Goal: Information Seeking & Learning: Learn about a topic

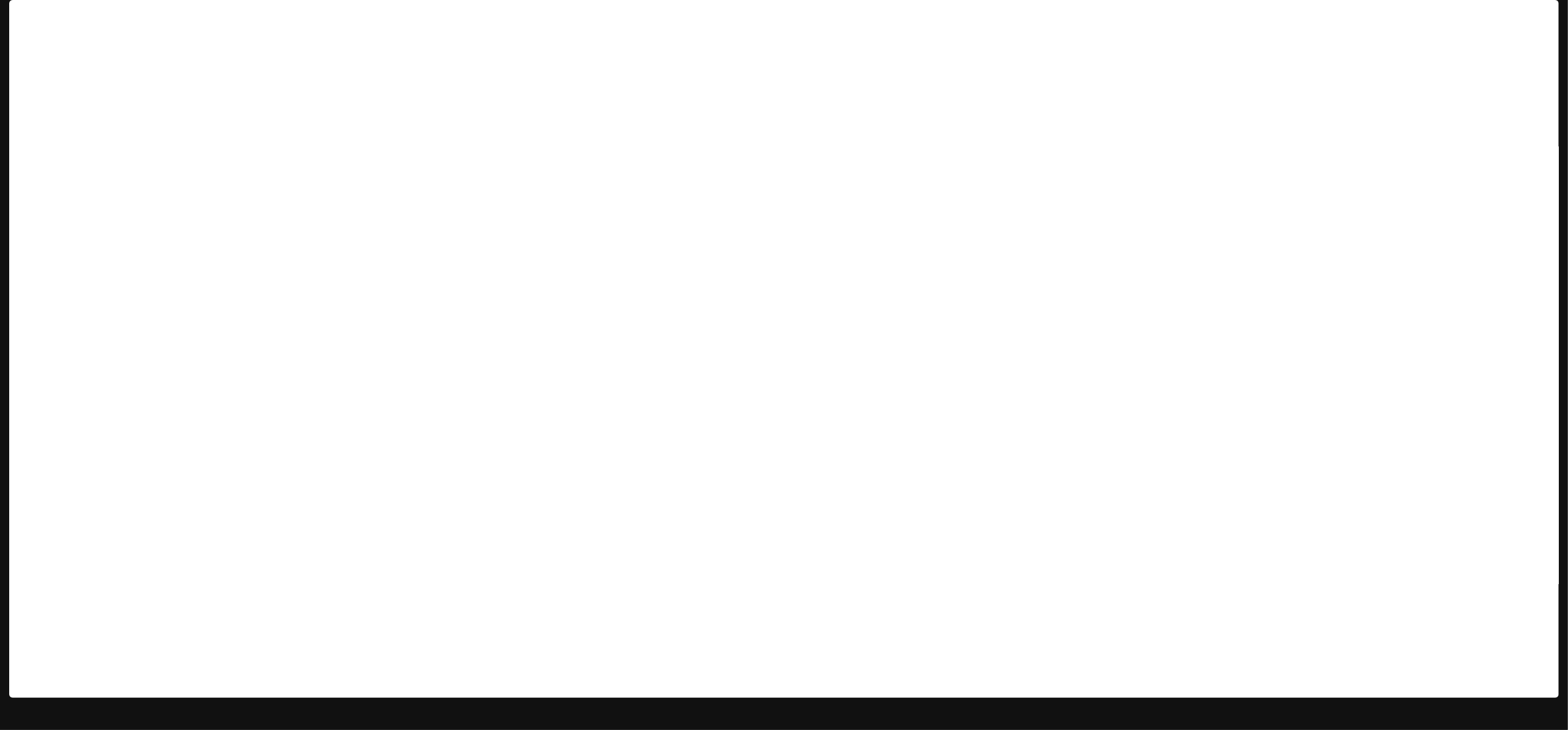
scroll to position [9, 0]
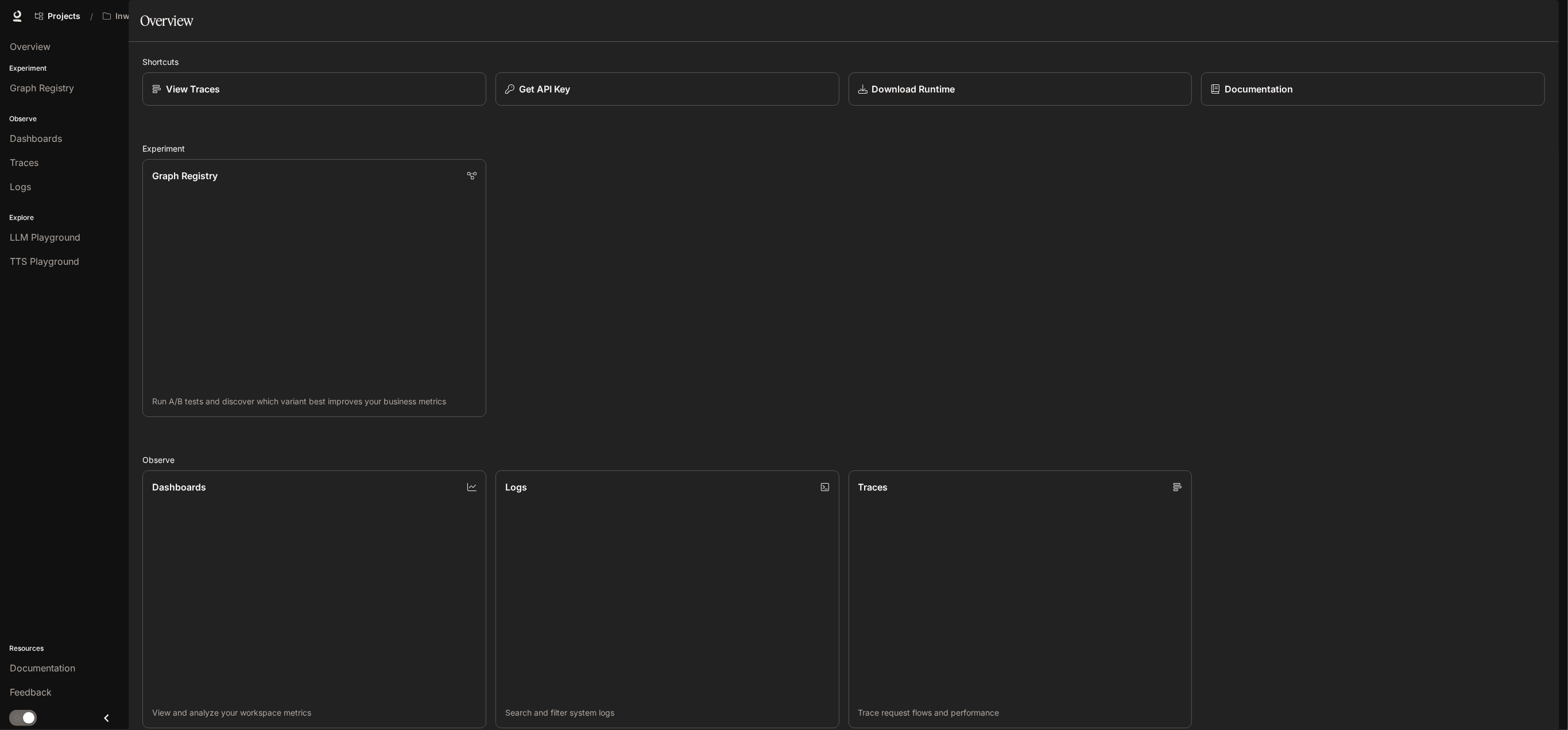
click at [1545, 15] on icon "button" at bounding box center [1543, 16] width 9 height 9
click at [1267, 220] on div at bounding box center [784, 365] width 1568 height 730
click at [657, 106] on button "Get API Key" at bounding box center [667, 89] width 348 height 34
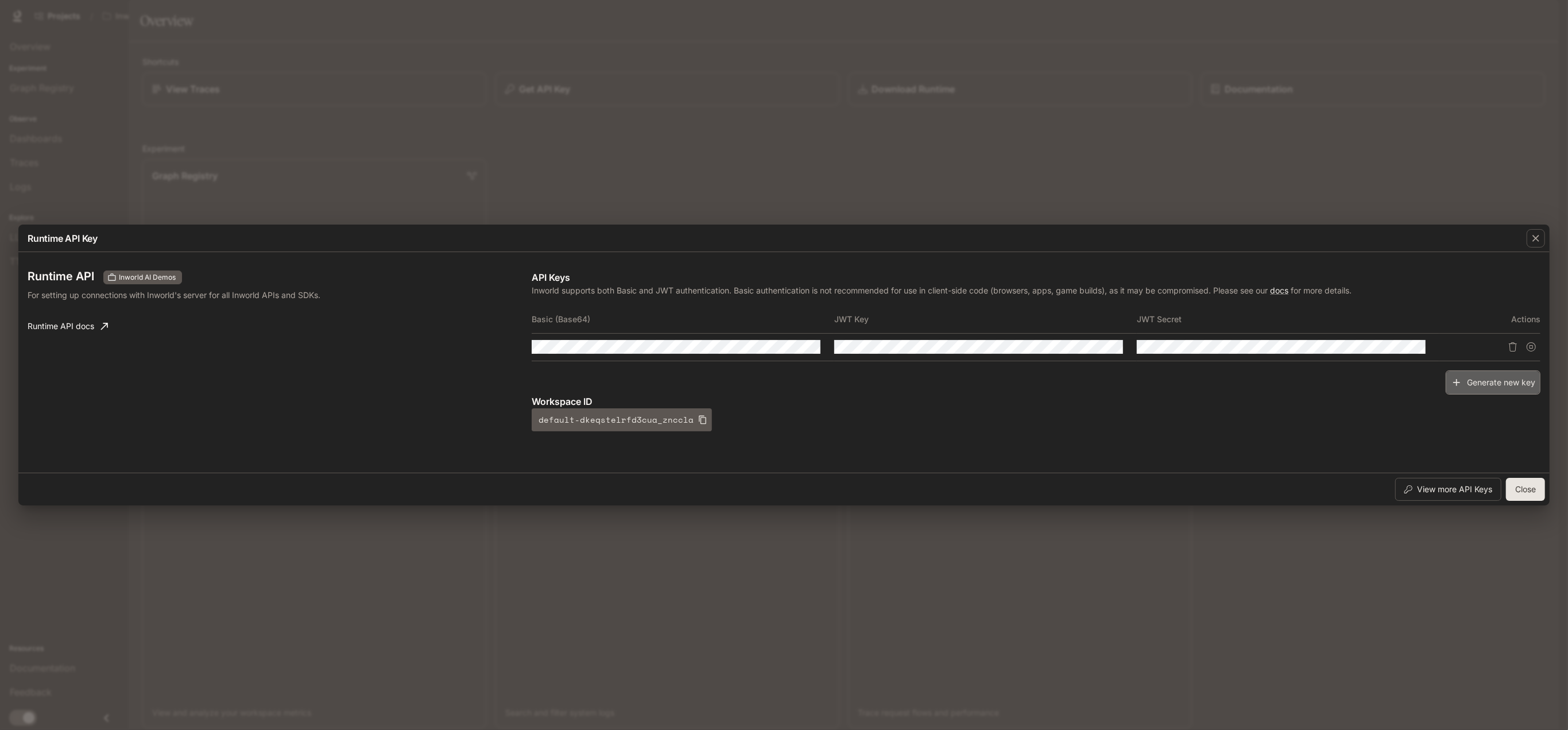
click at [1494, 385] on button "Generate new key" at bounding box center [1492, 383] width 94 height 25
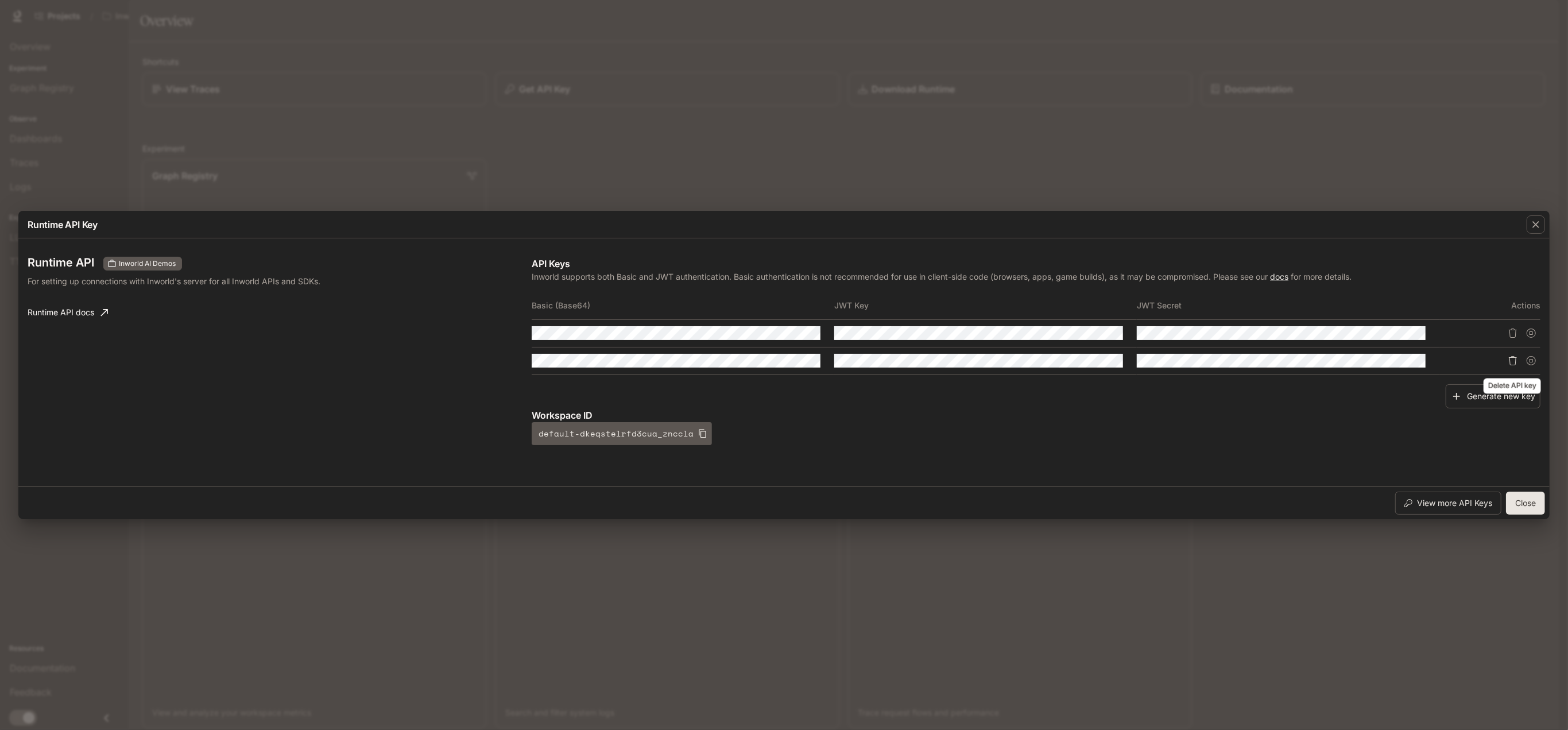
click at [1507, 358] on button "Delete API key" at bounding box center [1513, 361] width 18 height 18
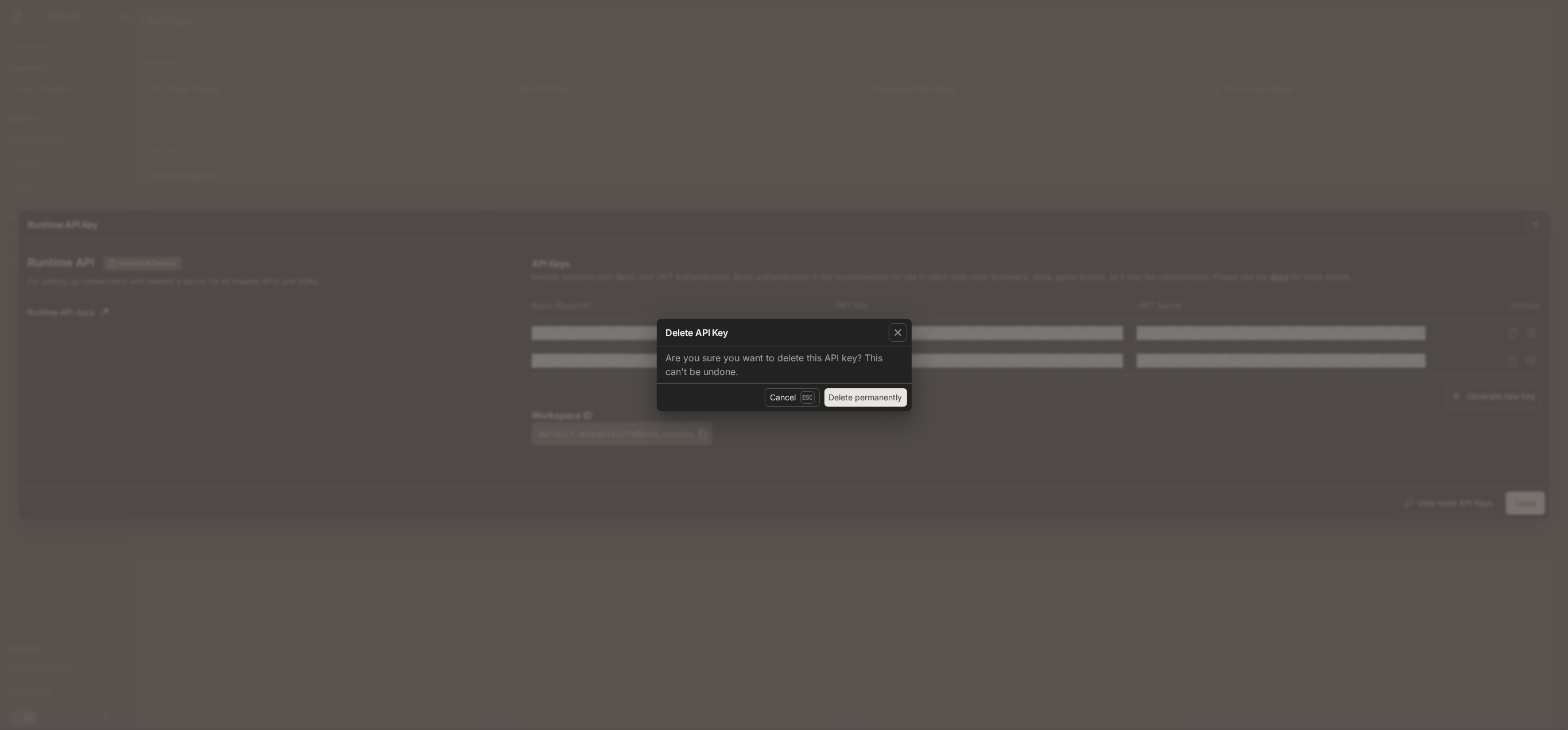
click at [907, 391] on div "Cancel Esc Delete permanently" at bounding box center [784, 397] width 255 height 28
click at [897, 396] on button "Delete permanently" at bounding box center [866, 398] width 83 height 18
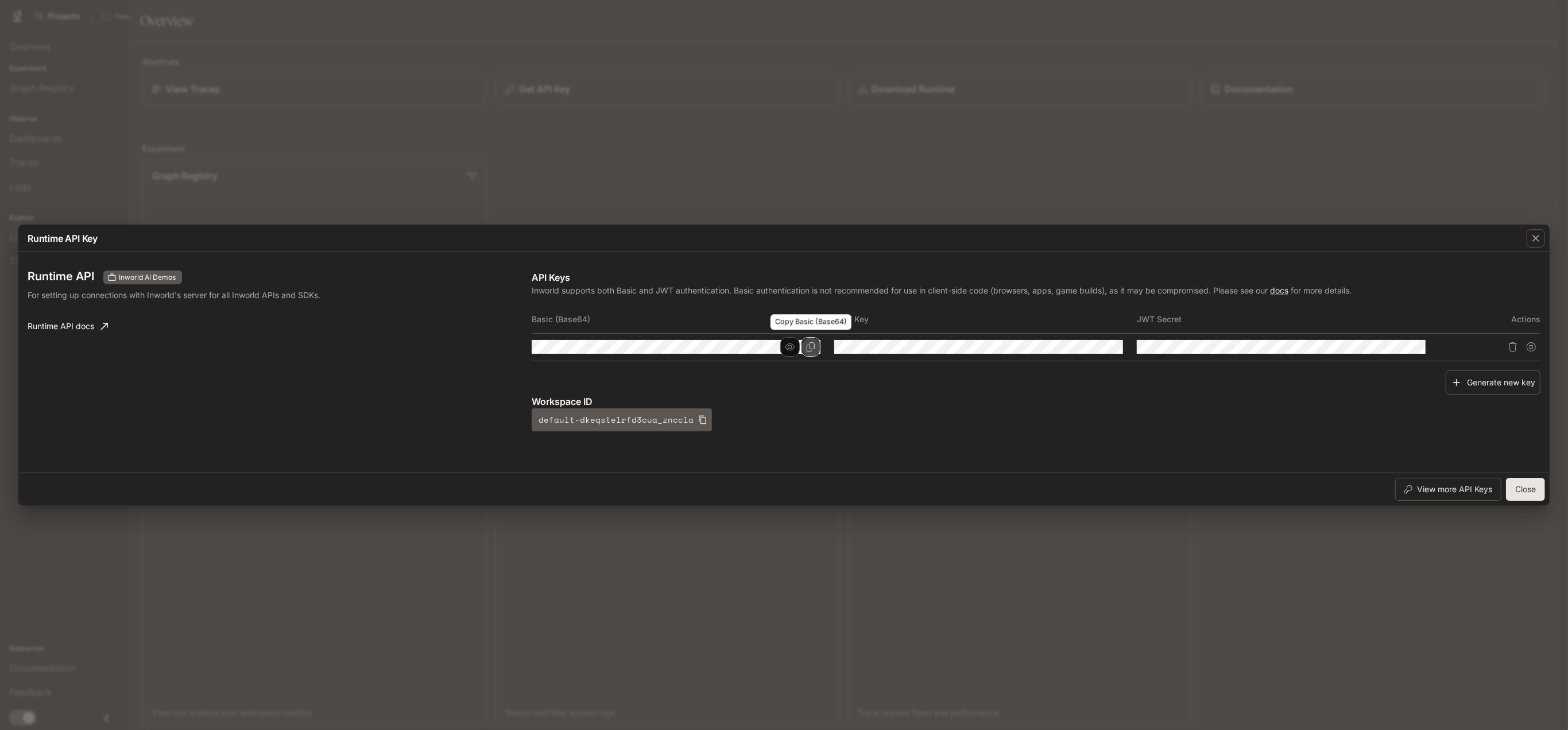
click at [809, 350] on icon "Copy Basic (Base64)" at bounding box center [811, 347] width 9 height 9
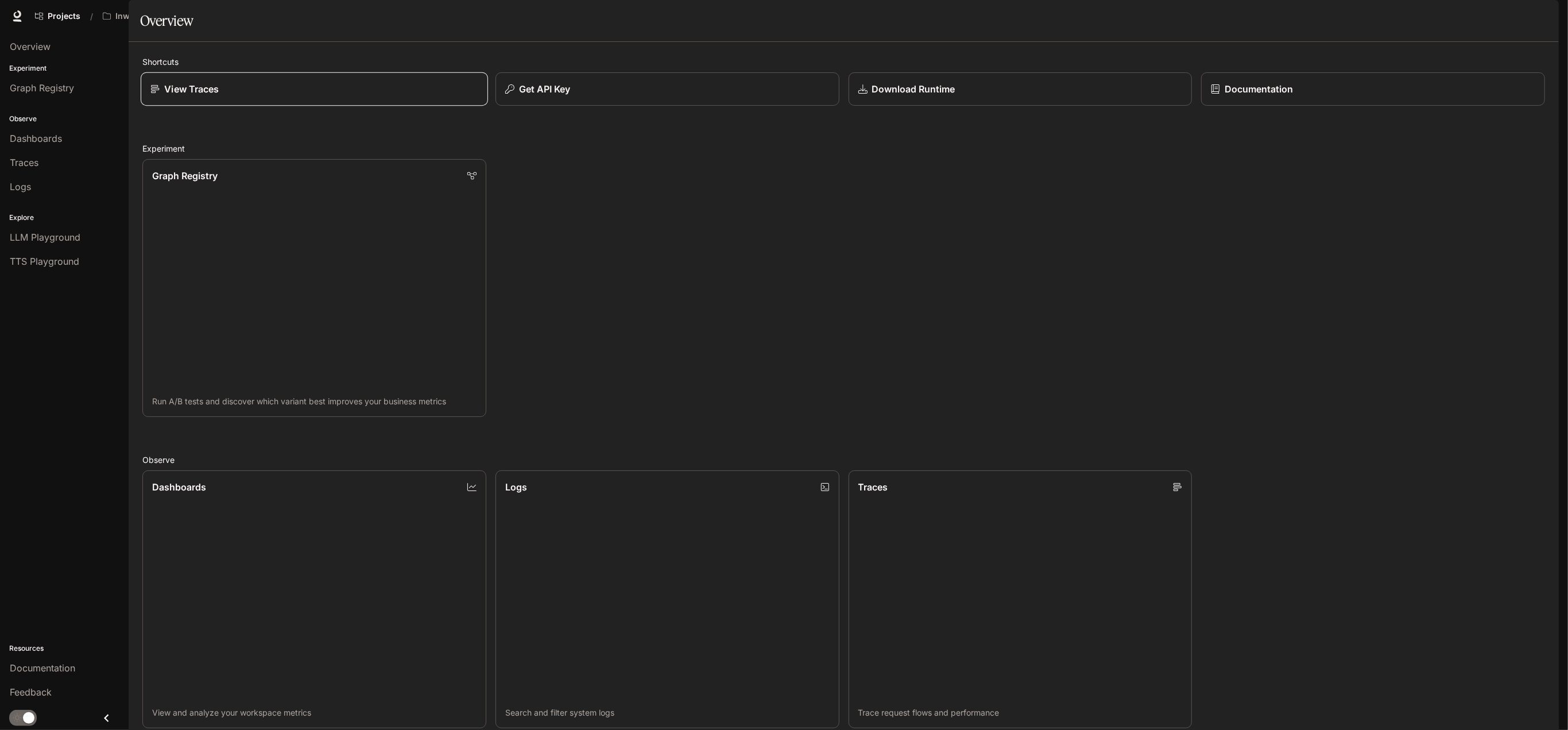
click at [280, 96] on div "View Traces" at bounding box center [314, 89] width 328 height 14
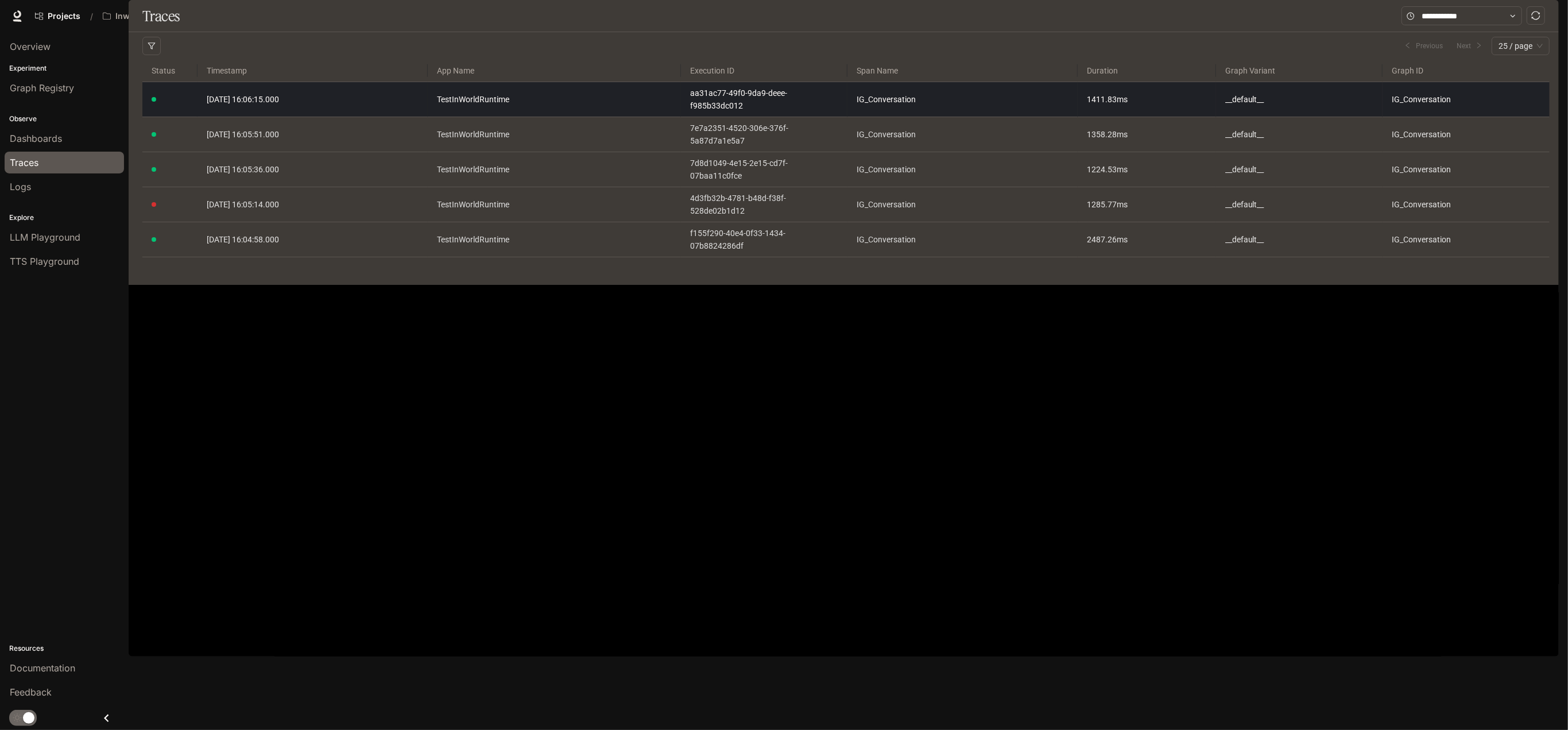
click at [375, 106] on link "2025-09-04 16:06:15.000" at bounding box center [312, 99] width 212 height 12
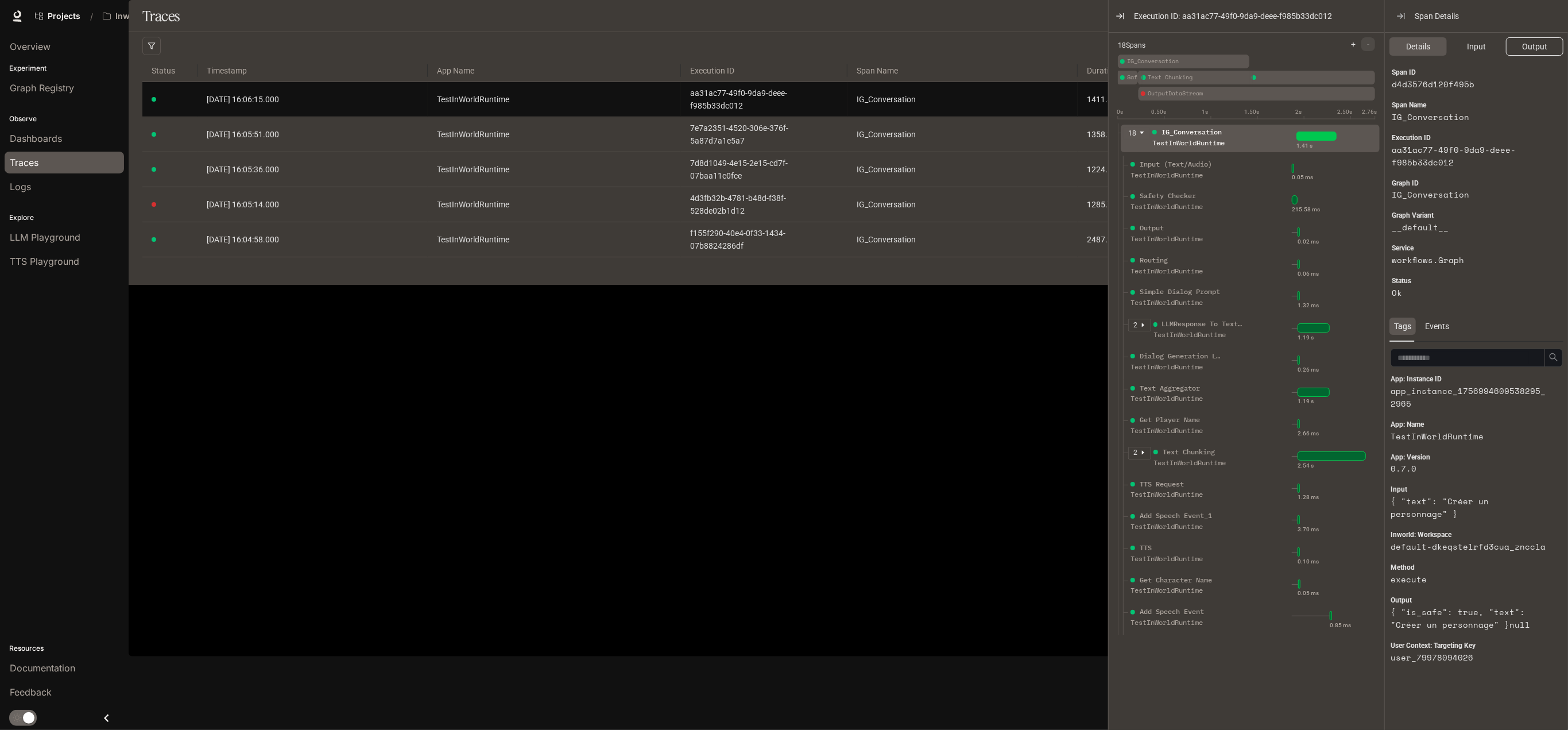
click at [1532, 49] on span "Output" at bounding box center [1534, 46] width 25 height 12
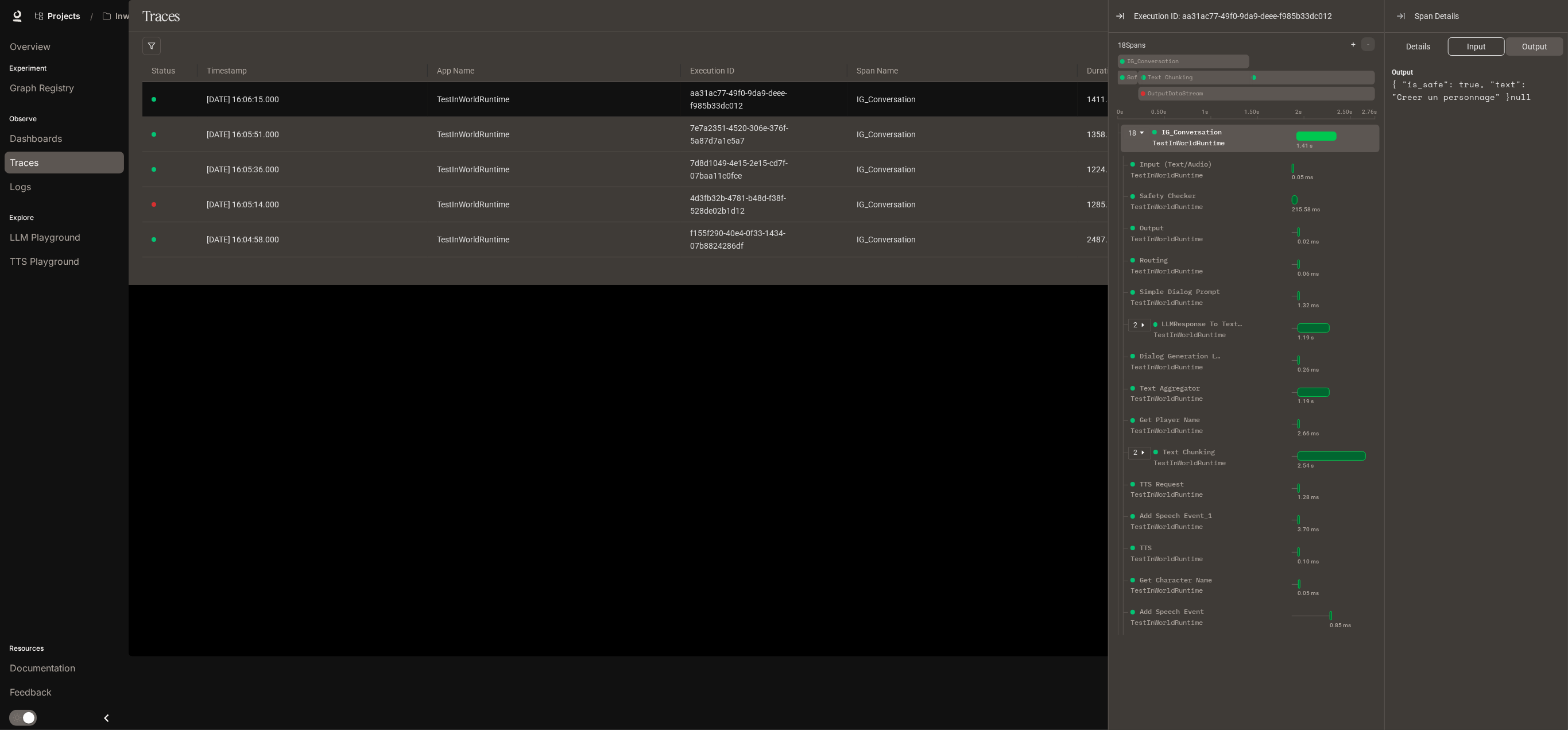
click at [1491, 50] on button "Input" at bounding box center [1476, 47] width 58 height 18
click at [1426, 45] on span "Details" at bounding box center [1418, 46] width 24 height 12
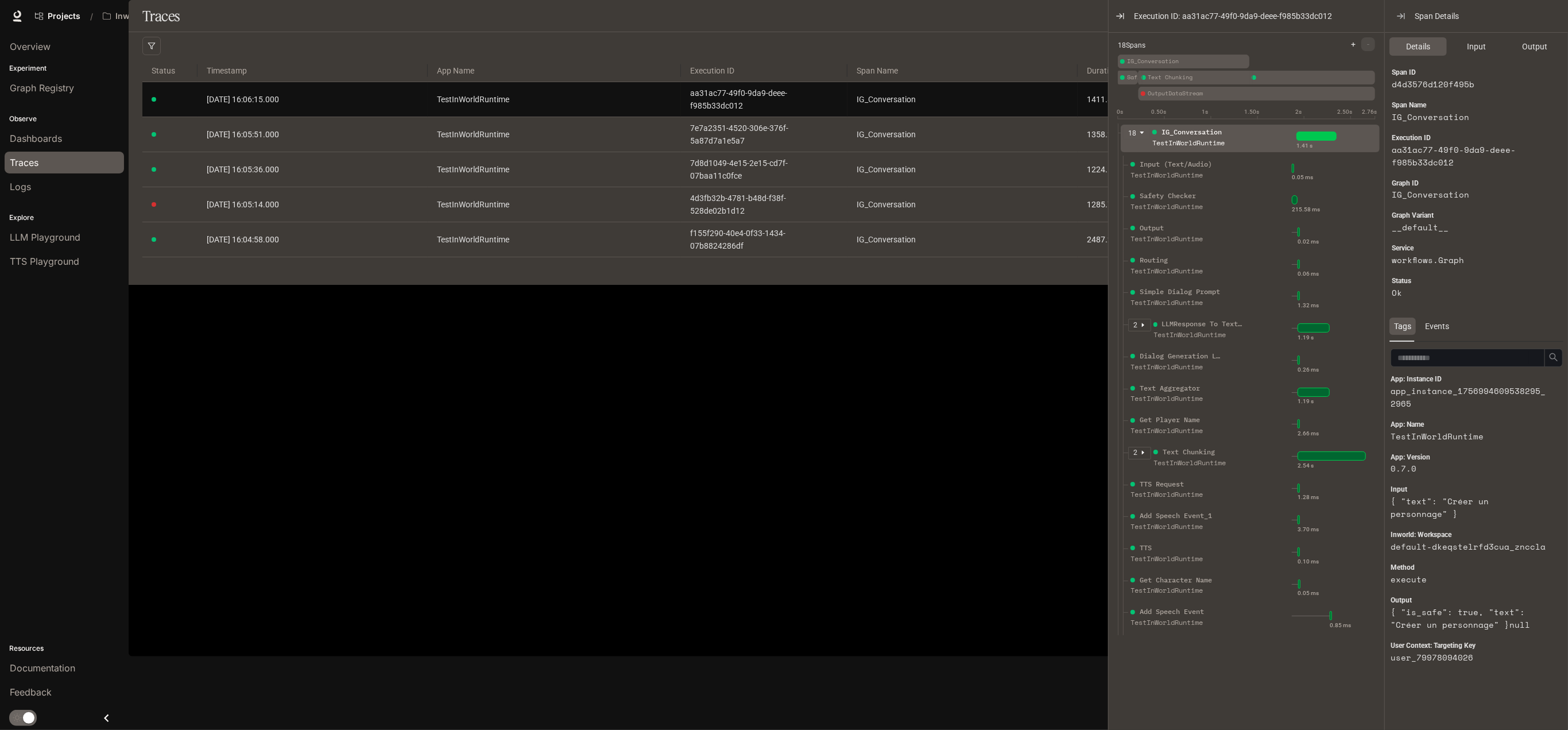
click at [548, 285] on div "Traces Filters Duration MIN ms MAX ms Clear All Status Clear All App Name Clear…" at bounding box center [844, 142] width 1430 height 285
click at [1128, 15] on button "button" at bounding box center [1120, 16] width 18 height 18
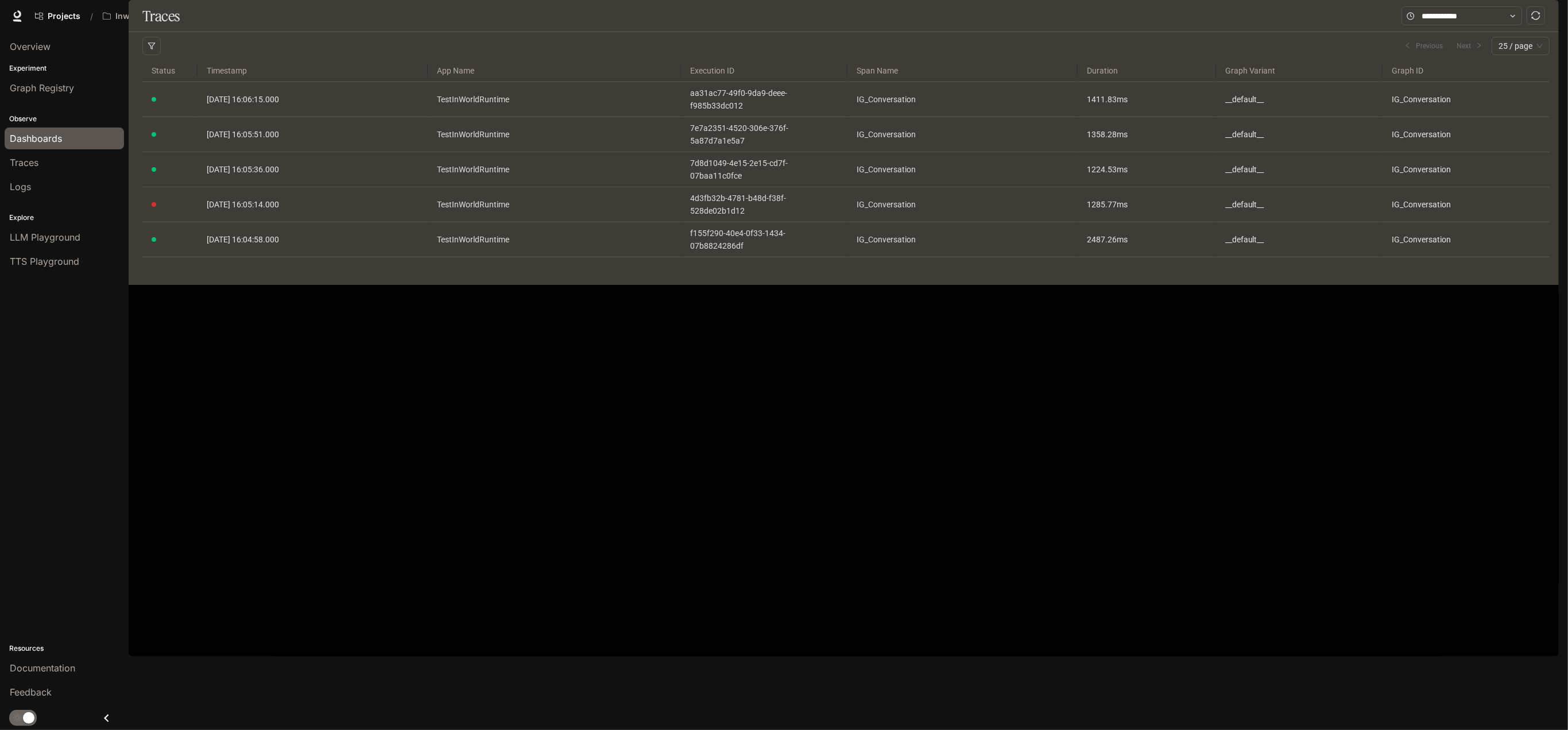
click at [65, 143] on div "Dashboards" at bounding box center [64, 138] width 109 height 14
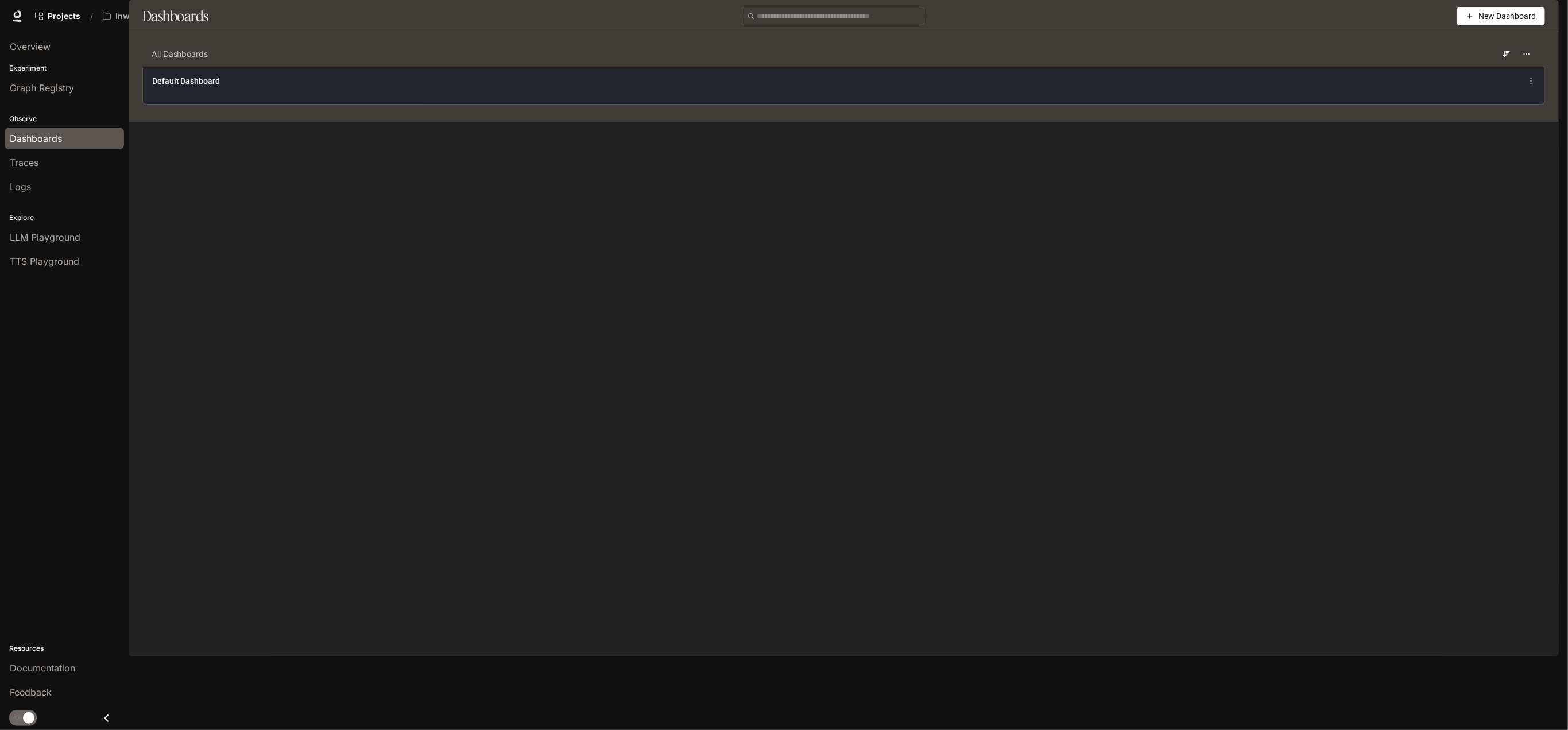
click at [227, 104] on div "Default Dashboard" at bounding box center [843, 85] width 1402 height 38
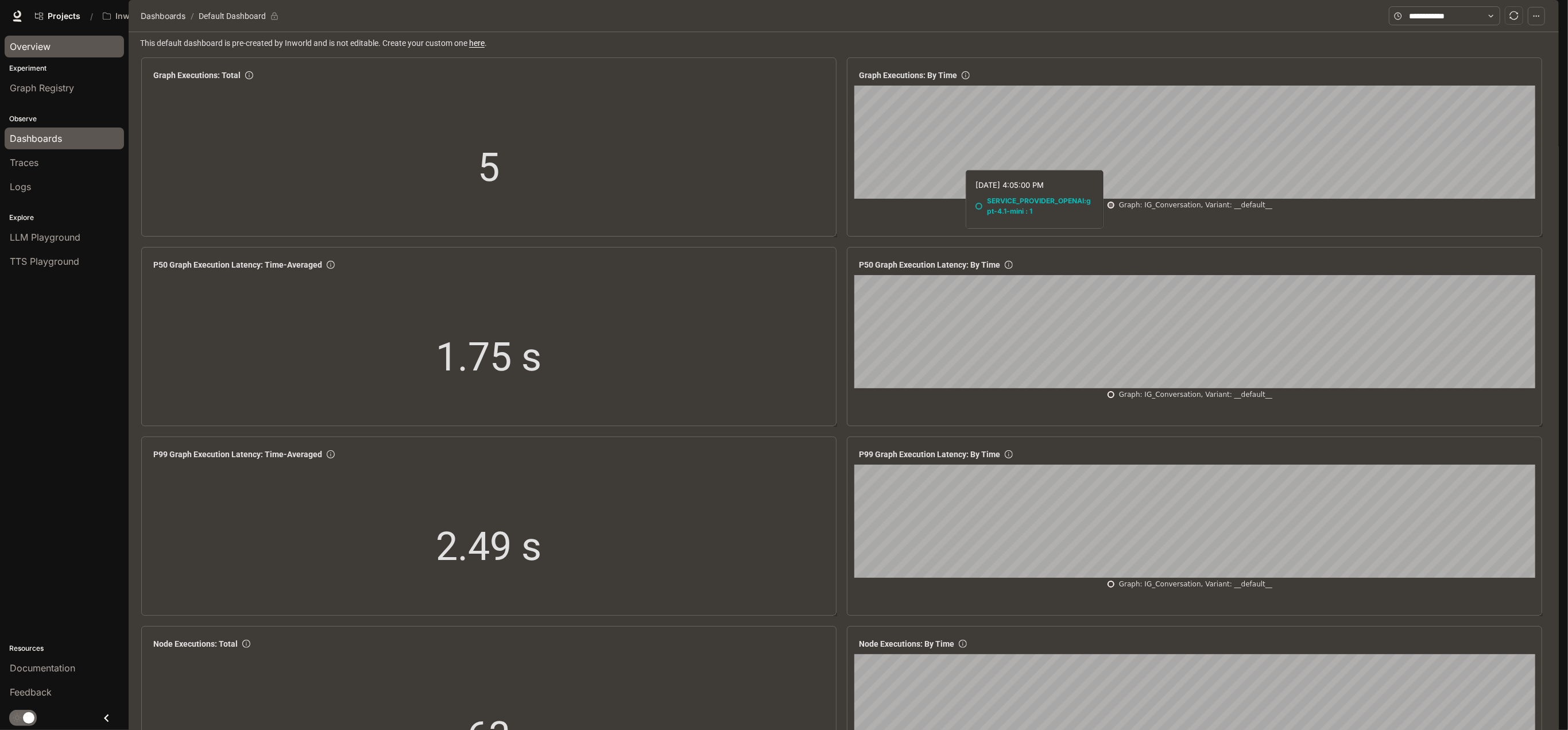
scroll to position [1083, 0]
click at [40, 166] on div "Traces" at bounding box center [64, 163] width 109 height 14
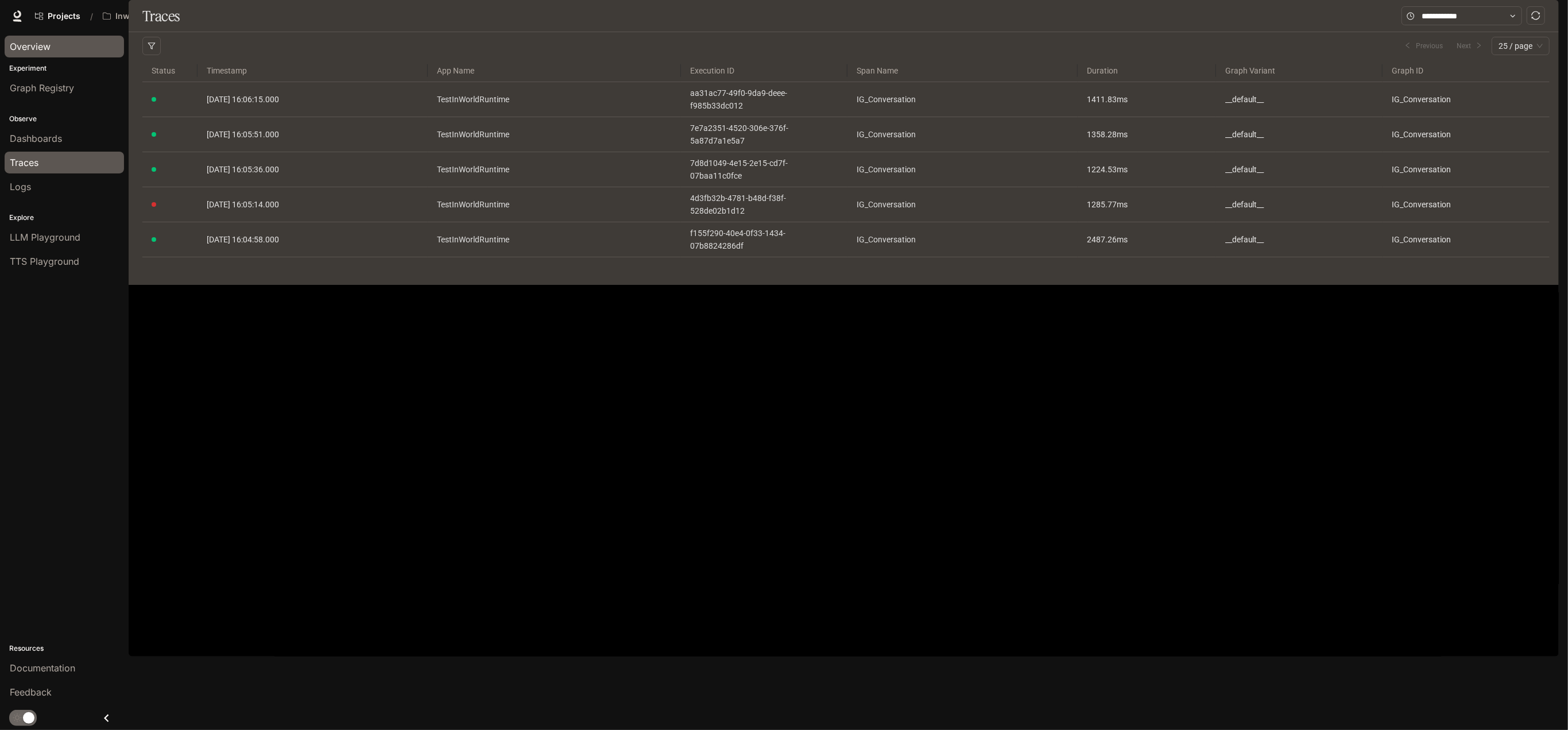
click at [54, 47] on div "Overview" at bounding box center [64, 47] width 109 height 14
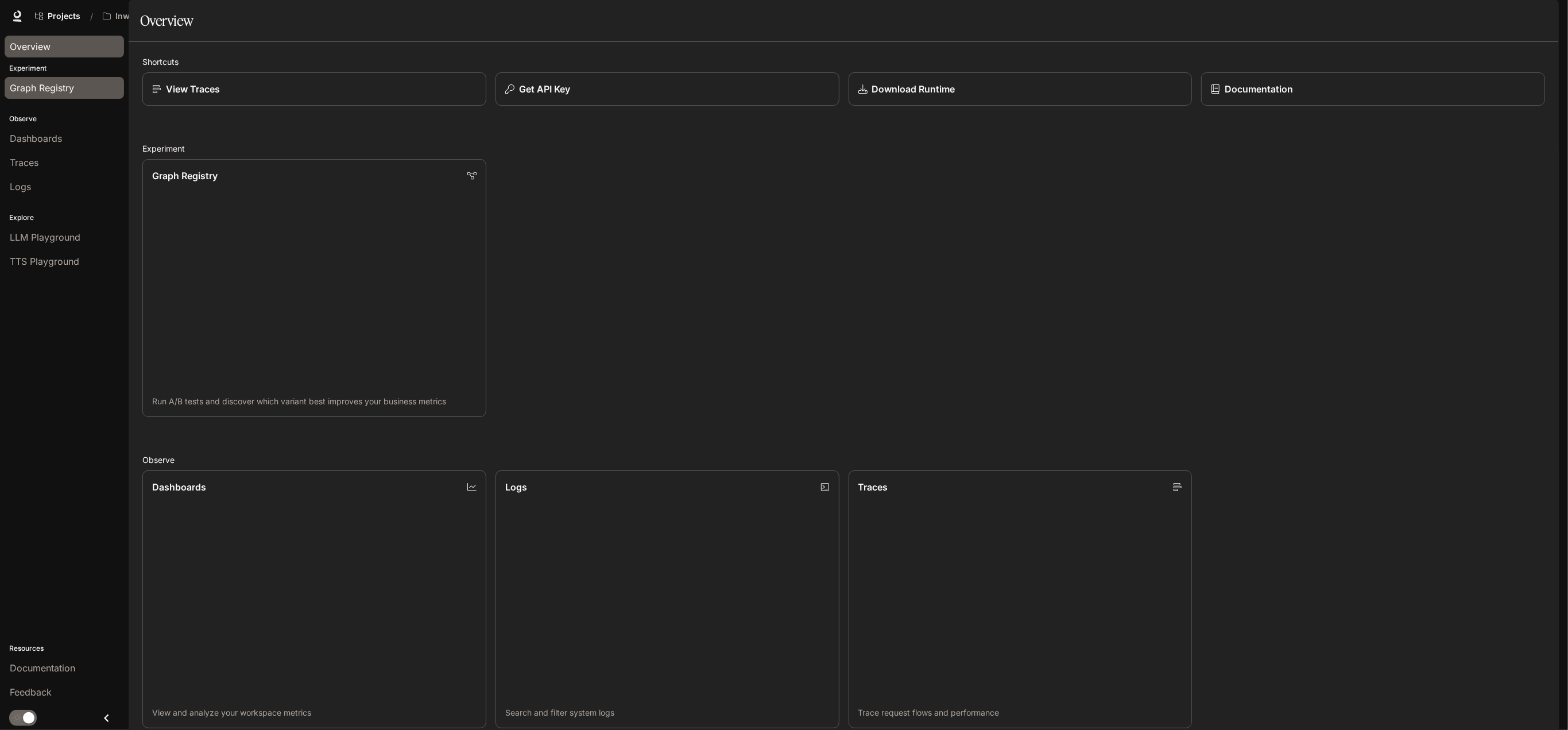
click at [54, 90] on span "Graph Registry" at bounding box center [42, 88] width 64 height 14
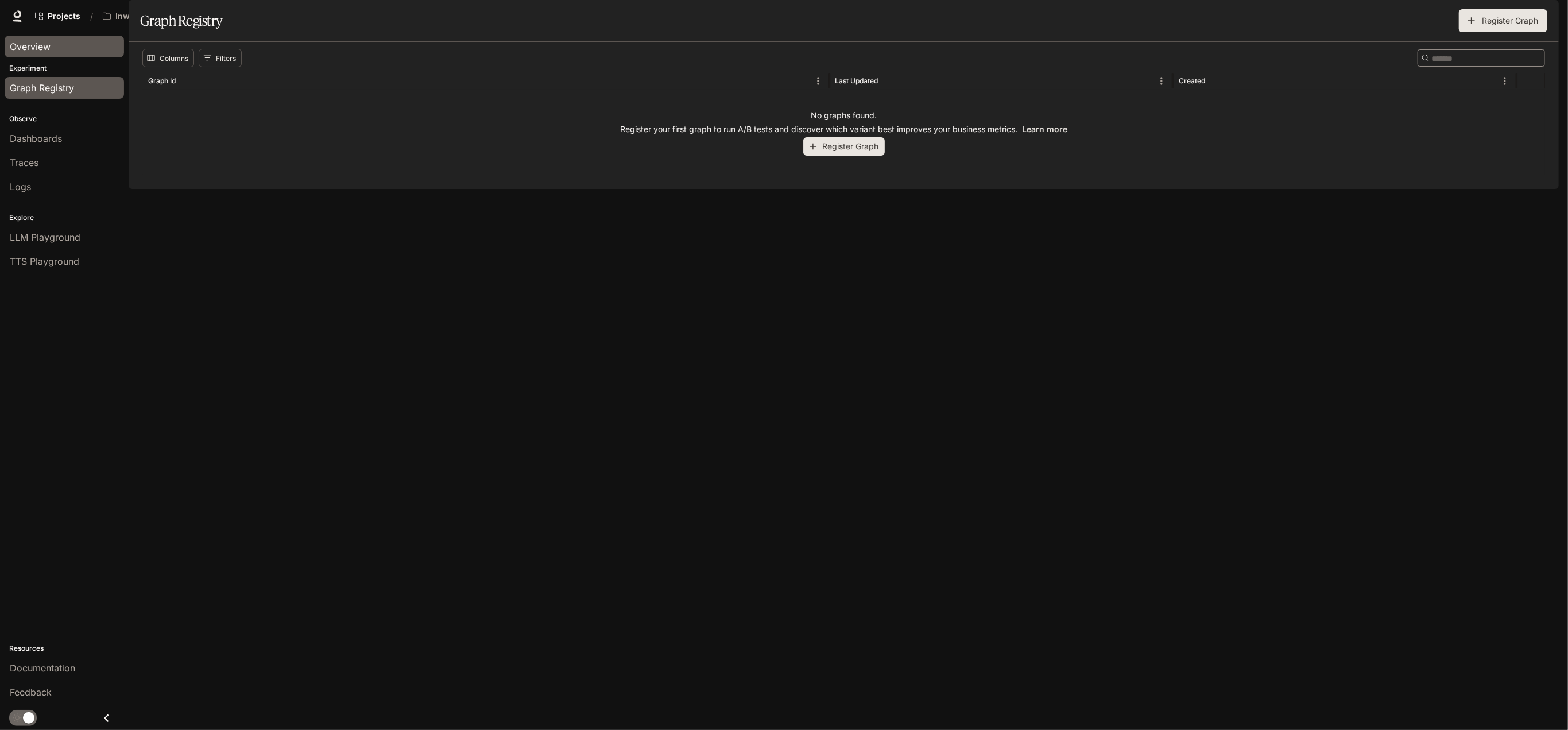
click at [58, 52] on div "Overview" at bounding box center [64, 47] width 109 height 14
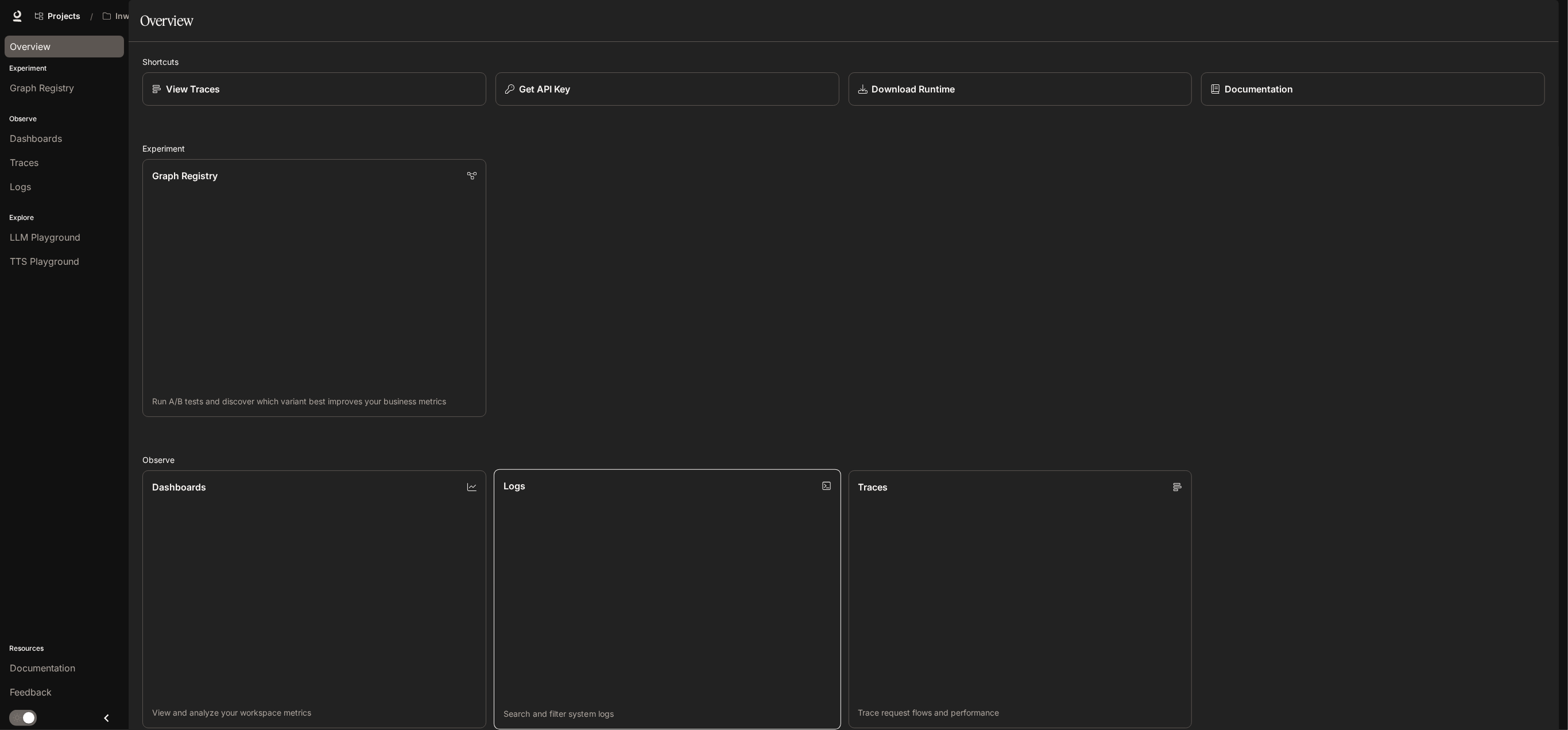
scroll to position [361, 0]
